Goal: Task Accomplishment & Management: Manage account settings

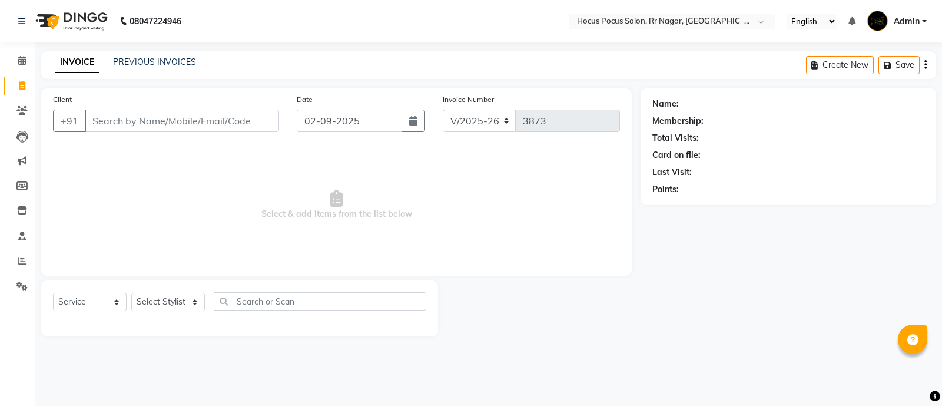
select select "5019"
select select "service"
click at [146, 59] on link "PREVIOUS INVOICES" at bounding box center [154, 62] width 83 height 11
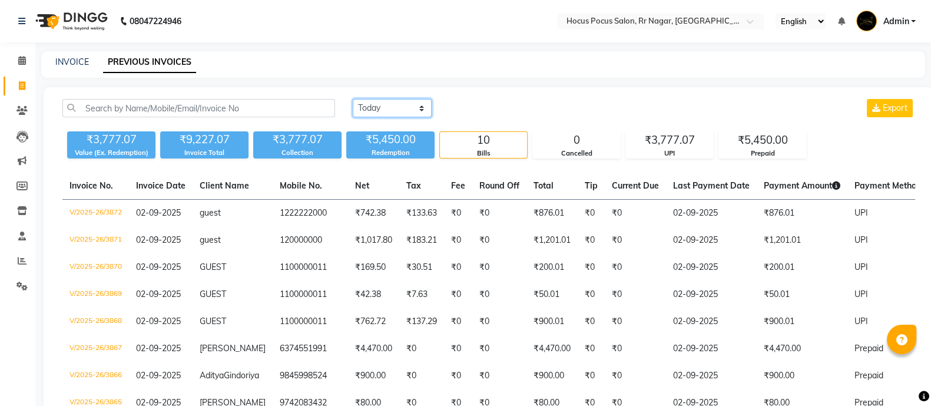
click at [413, 110] on select "Today Yesterday Custom Range" at bounding box center [392, 108] width 79 height 18
select select "range"
click at [353, 99] on select "Today Yesterday Custom Range" at bounding box center [392, 108] width 79 height 18
click at [502, 102] on input "02-09-2025" at bounding box center [488, 108] width 82 height 16
select select "9"
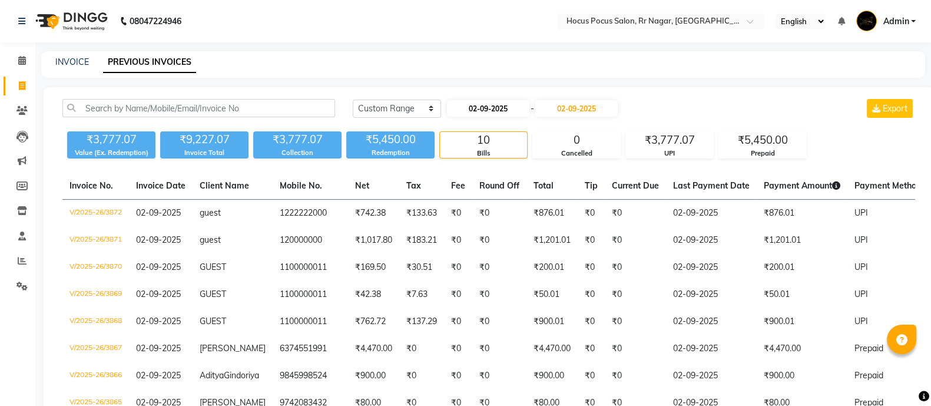
select select "2025"
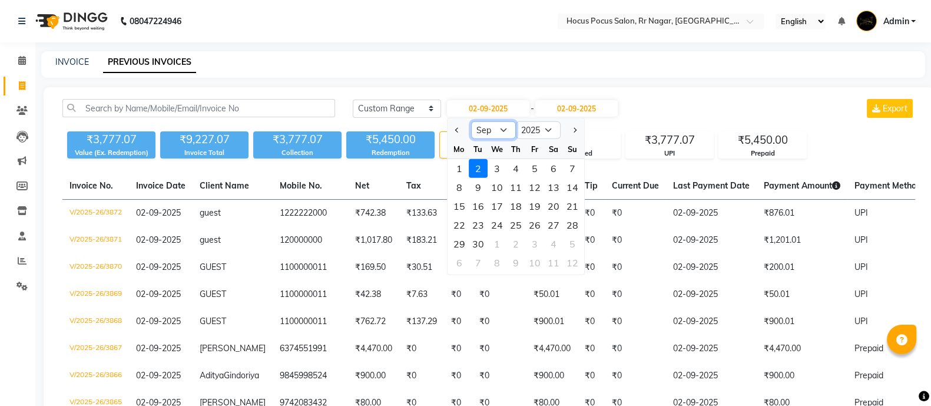
click at [489, 128] on select "Jan Feb Mar Apr May Jun Jul Aug Sep Oct Nov Dec" at bounding box center [493, 130] width 45 height 18
select select "8"
click at [471, 121] on select "Jan Feb Mar Apr May Jun Jul Aug Sep Oct Nov Dec" at bounding box center [493, 130] width 45 height 18
click at [516, 163] on div "31" at bounding box center [515, 168] width 19 height 19
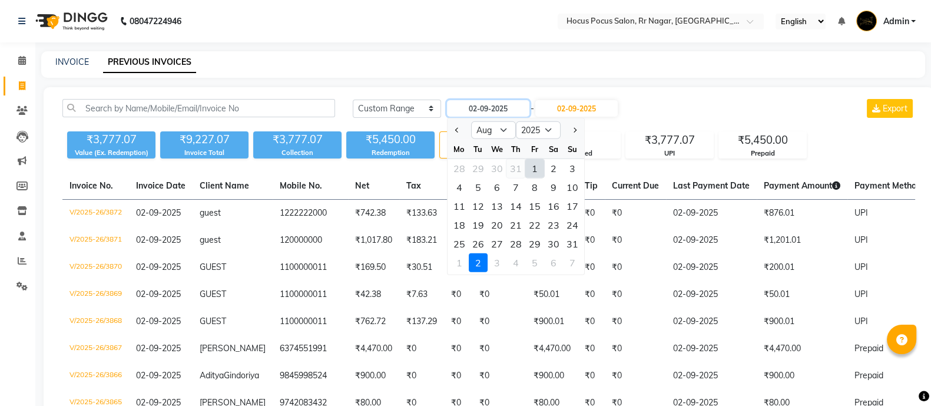
type input "31-07-2025"
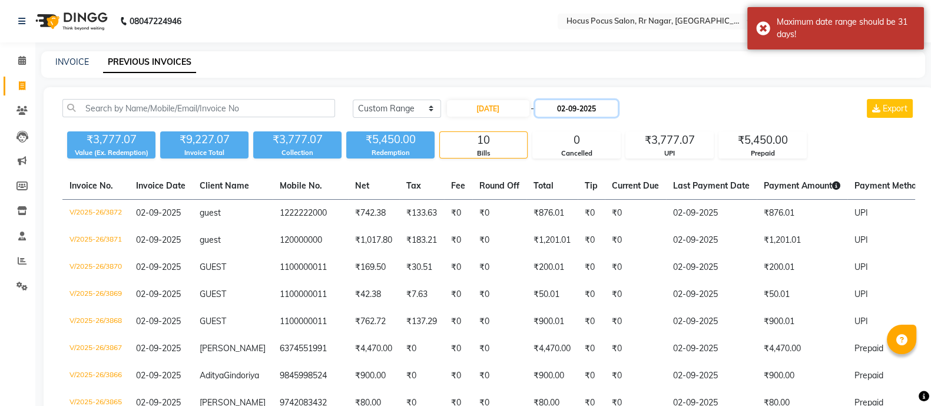
click at [583, 104] on input "02-09-2025" at bounding box center [576, 108] width 82 height 16
select select "9"
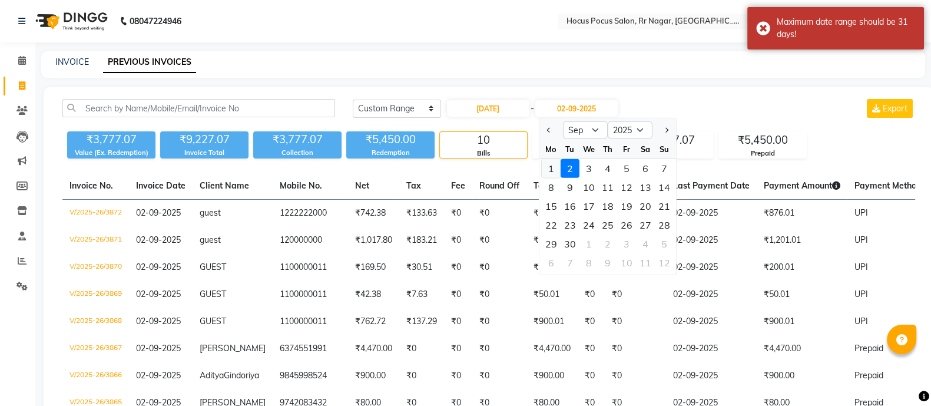
click at [550, 167] on div "1" at bounding box center [550, 168] width 19 height 19
type input "01-09-2025"
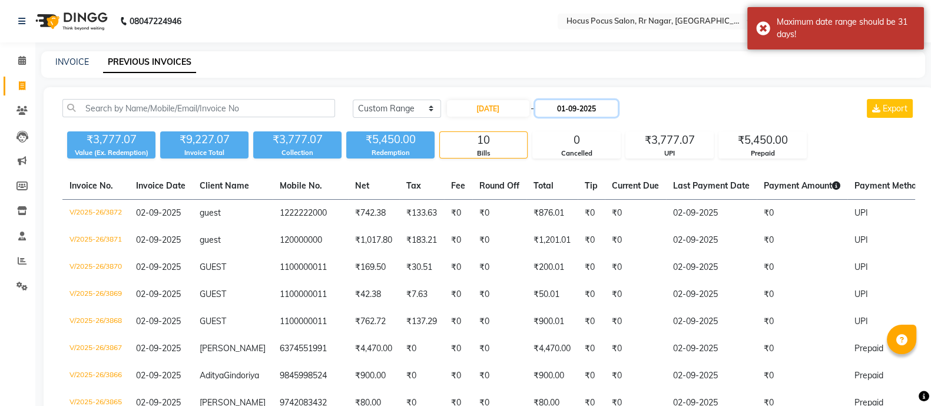
click at [595, 104] on input "01-09-2025" at bounding box center [576, 108] width 82 height 16
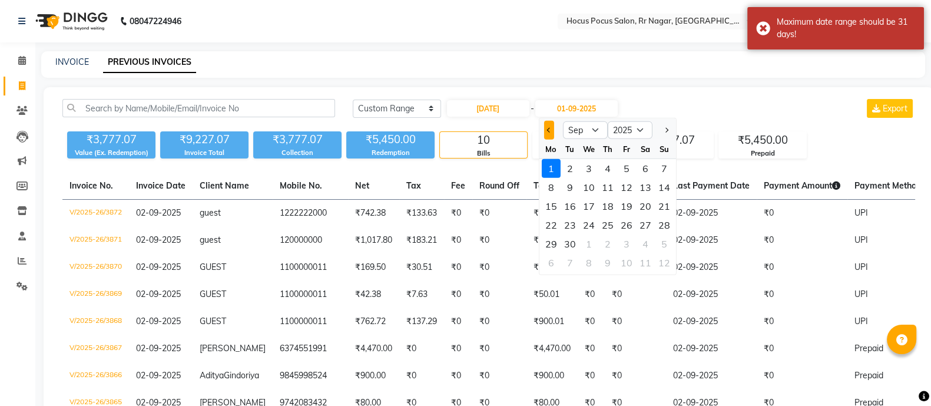
click at [550, 130] on span "Previous month" at bounding box center [548, 129] width 5 height 5
select select "8"
click at [657, 241] on div "31" at bounding box center [663, 243] width 19 height 19
type input "31-08-2025"
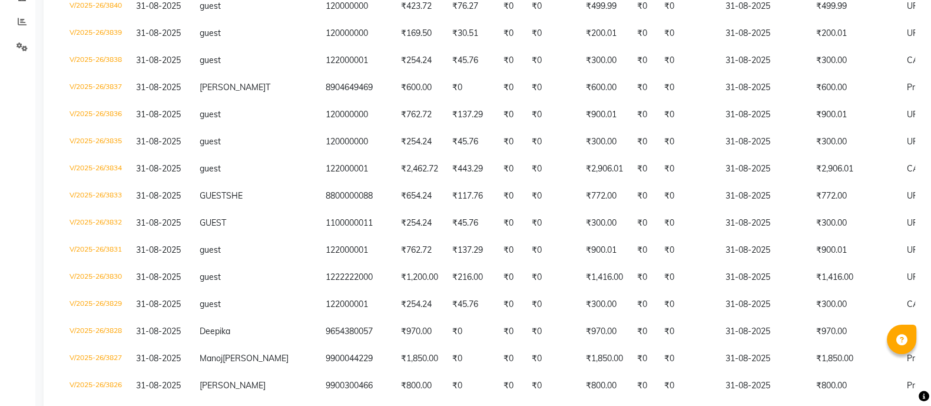
scroll to position [247, 0]
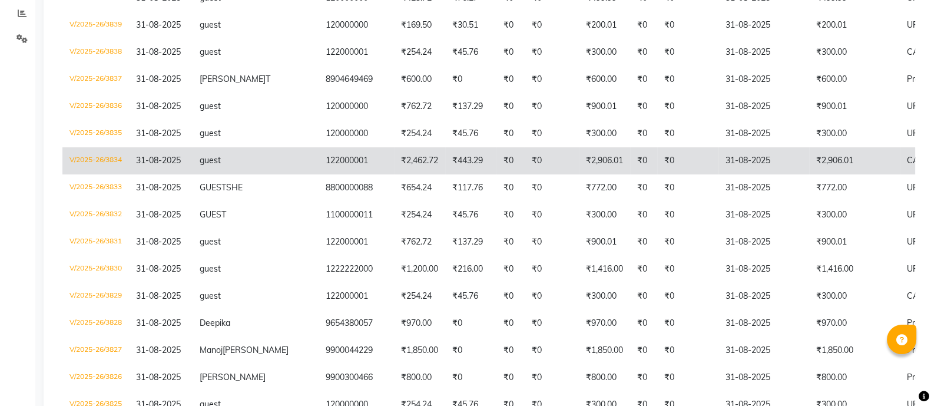
click at [809, 157] on td "₹2,906.01" at bounding box center [854, 160] width 91 height 27
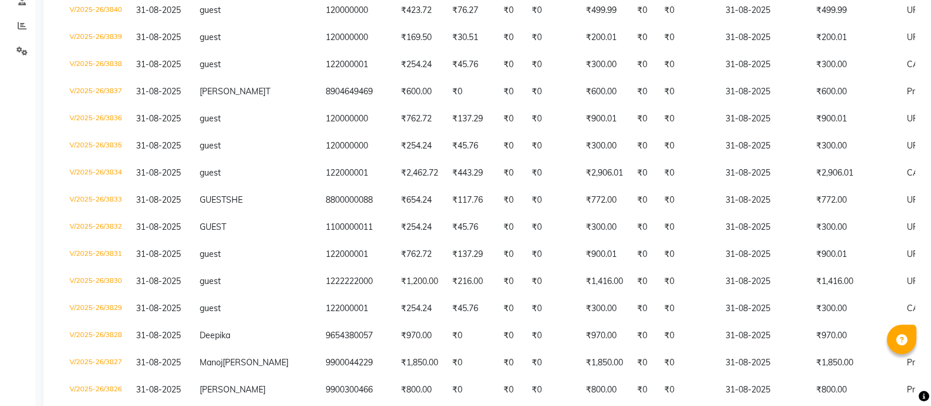
scroll to position [251, 0]
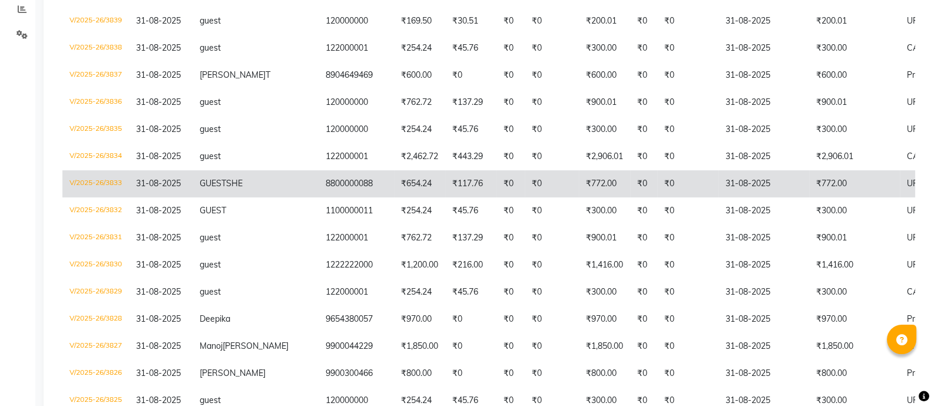
click at [809, 187] on td "₹772.00" at bounding box center [854, 183] width 91 height 27
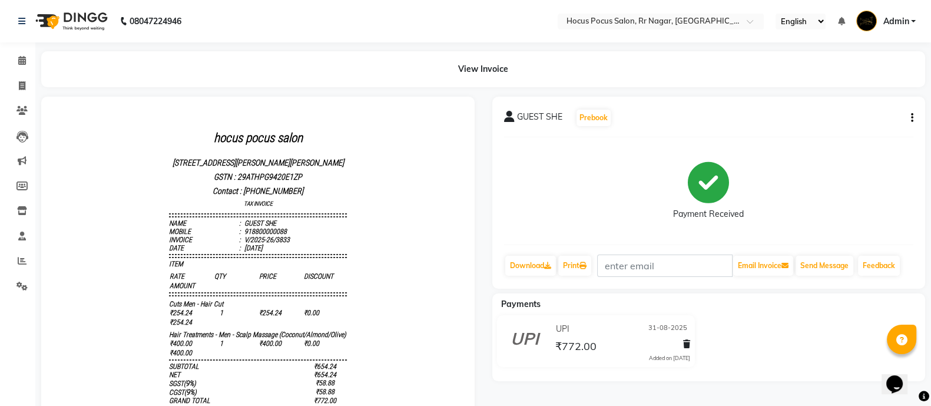
click at [912, 118] on icon "button" at bounding box center [912, 118] width 2 height 1
click at [842, 131] on div "Edit Invoice" at bounding box center [852, 132] width 81 height 15
select select "service"
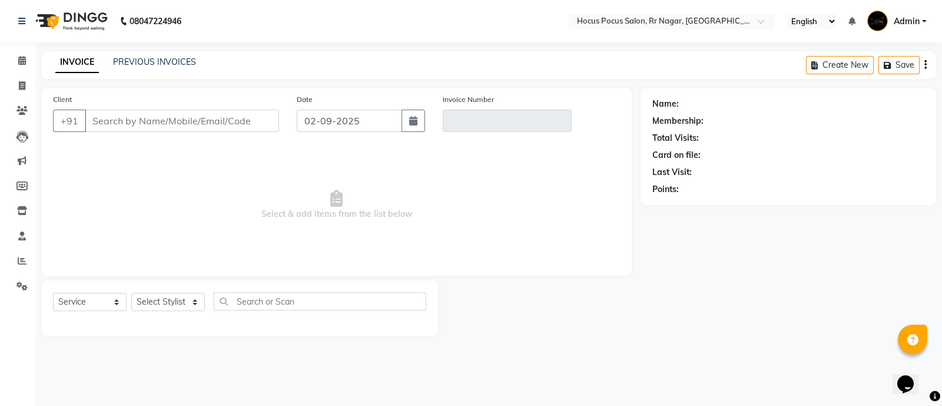
type input "8800000088"
type input "V/2025-26/3833"
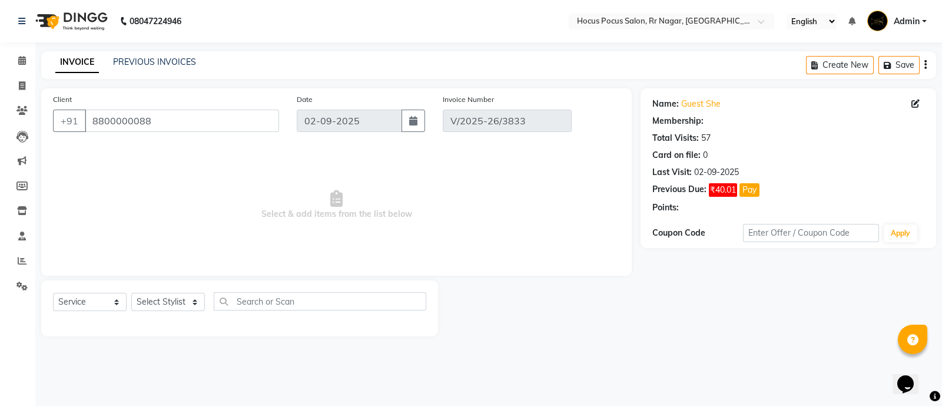
type input "31-08-2025"
select select "select"
